Goal: Navigation & Orientation: Find specific page/section

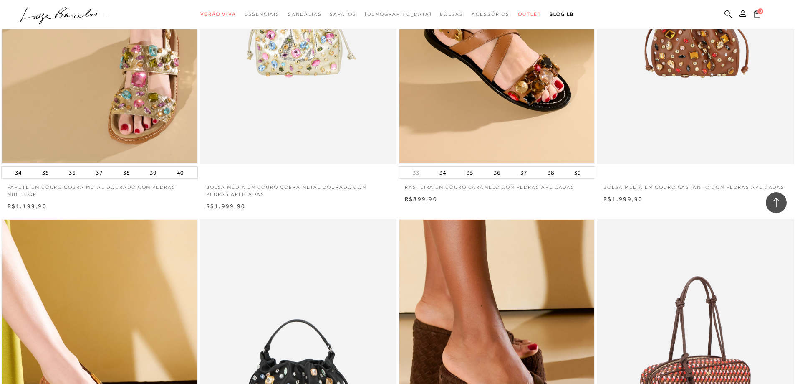
scroll to position [1480, 0]
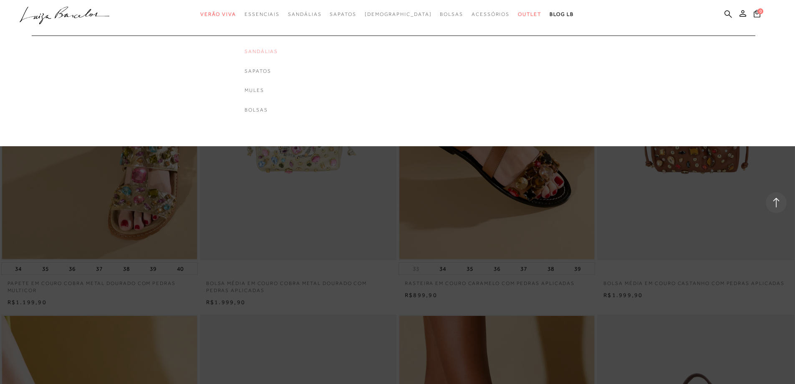
click at [278, 50] on link "Sandálias" at bounding box center [261, 51] width 33 height 7
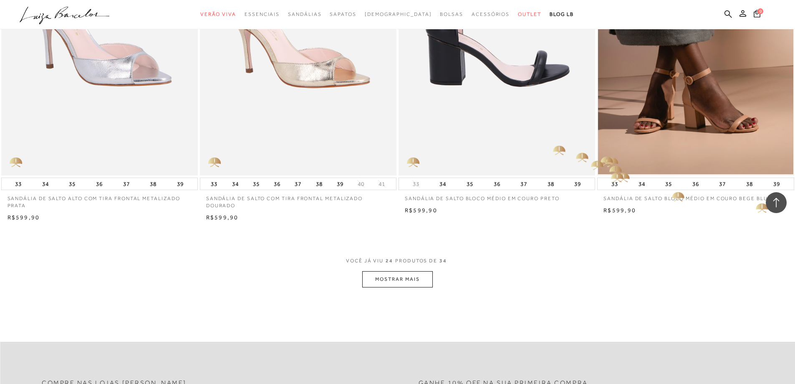
scroll to position [1836, 0]
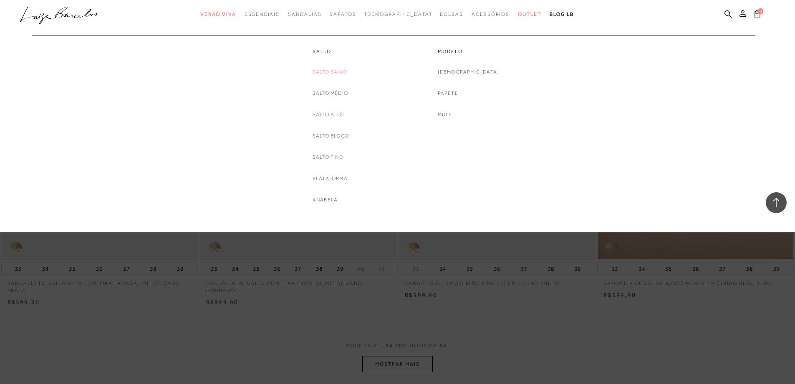
click at [341, 73] on link "Salto Baixo" at bounding box center [330, 72] width 35 height 9
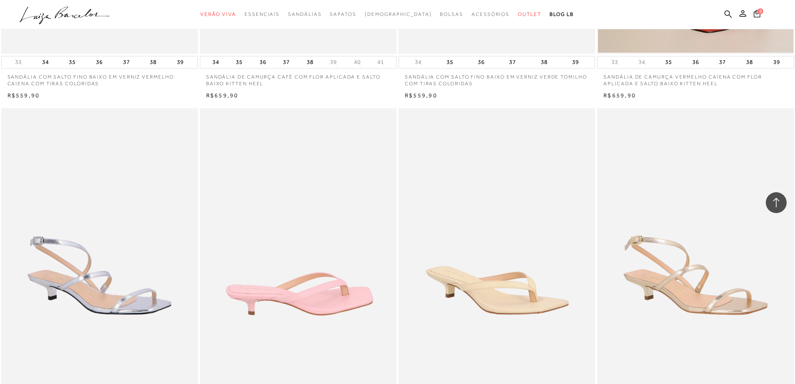
scroll to position [835, 0]
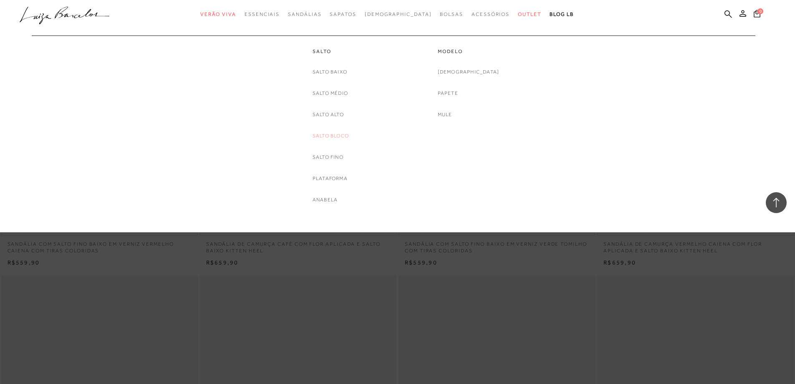
click at [344, 135] on link "Salto Bloco" at bounding box center [331, 135] width 36 height 9
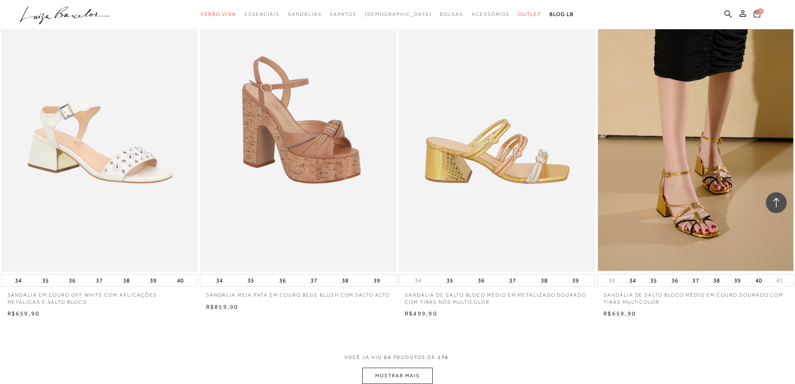
scroll to position [1737, 0]
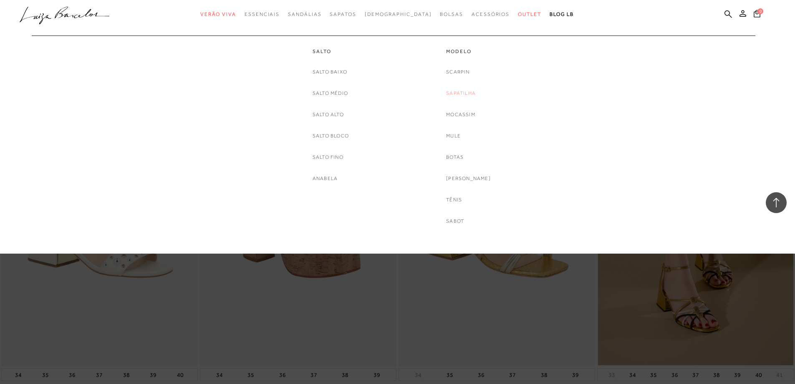
click at [471, 90] on link "Sapatilha" at bounding box center [461, 93] width 30 height 9
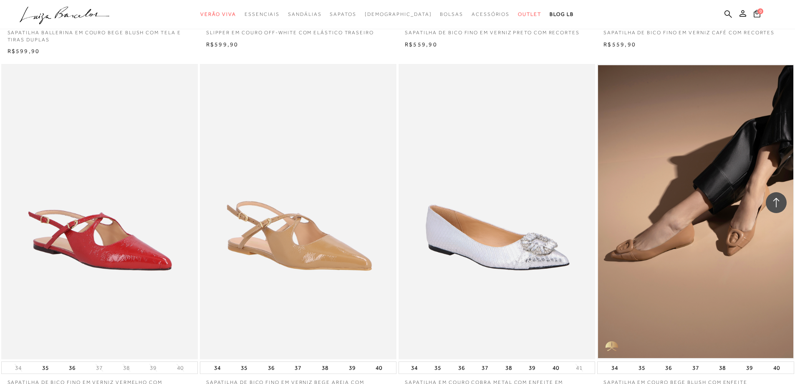
scroll to position [1127, 0]
